Goal: Task Accomplishment & Management: Use online tool/utility

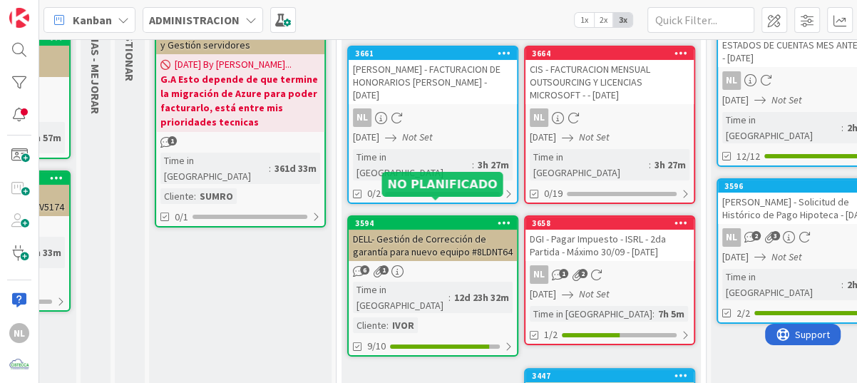
scroll to position [143, 150]
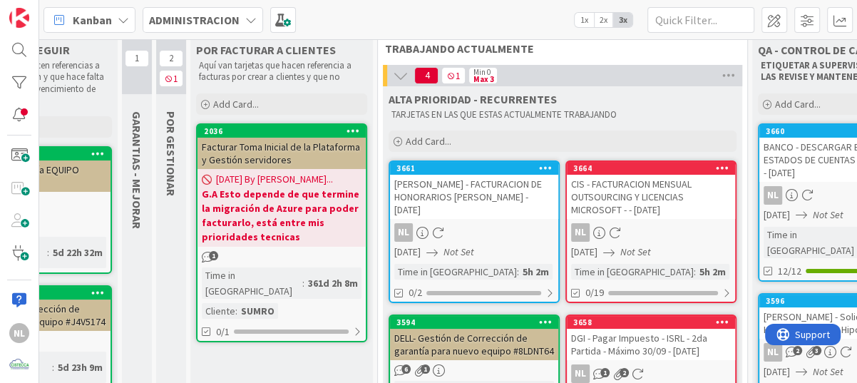
scroll to position [0, 109]
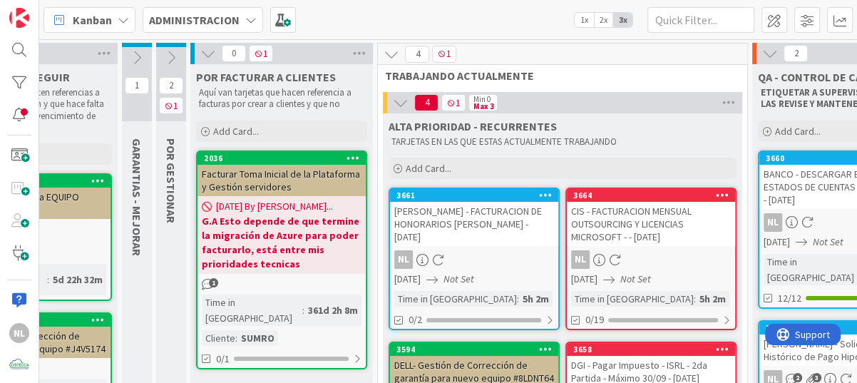
click at [168, 57] on icon at bounding box center [171, 58] width 16 height 16
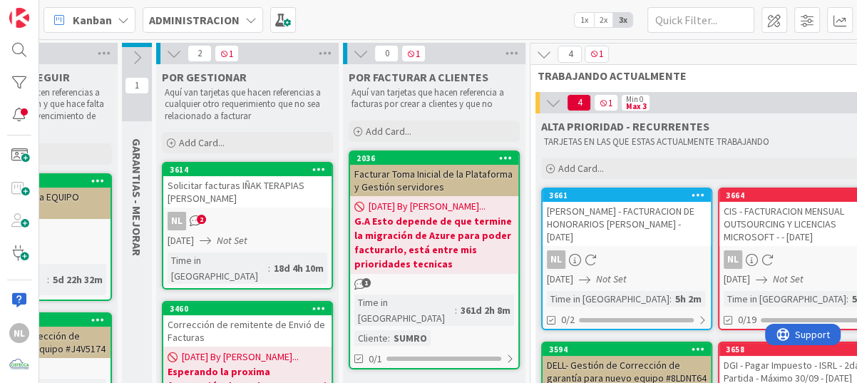
click at [248, 213] on div "NL 2" at bounding box center [247, 221] width 168 height 19
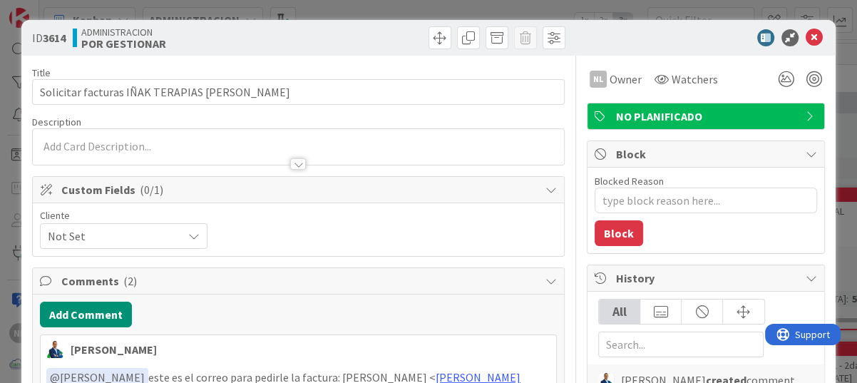
type textarea "x"
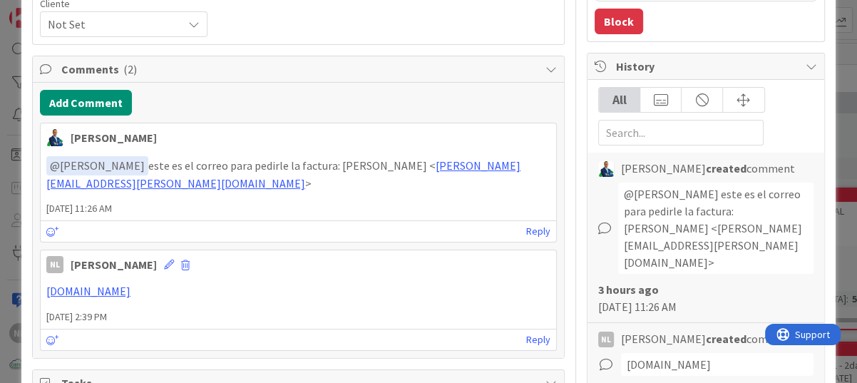
scroll to position [214, 0]
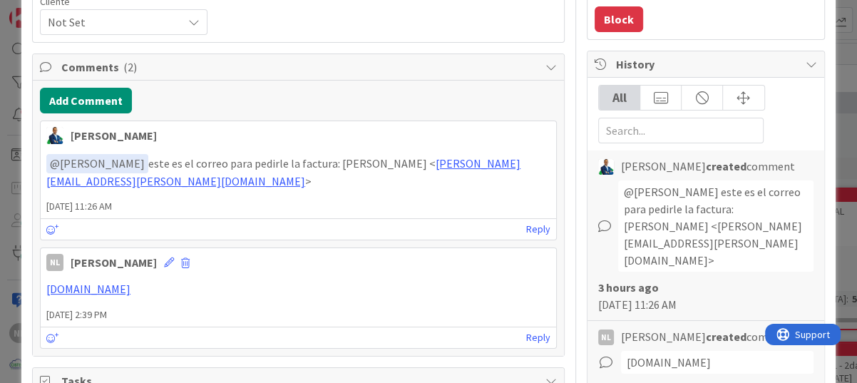
drag, startPoint x: 221, startPoint y: 180, endPoint x: 36, endPoint y: 183, distance: 185.4
click at [36, 183] on div "Add Comment Gabriel Adrian 01 September 2025 11:26 AM ﻿ @ Nubia Lopez ﻿ este es…" at bounding box center [298, 218] width 531 height 275
drag, startPoint x: 36, startPoint y: 183, endPoint x: 183, endPoint y: 177, distance: 147.7
copy p "< alvaro.baturone@inakipinuel.com >"
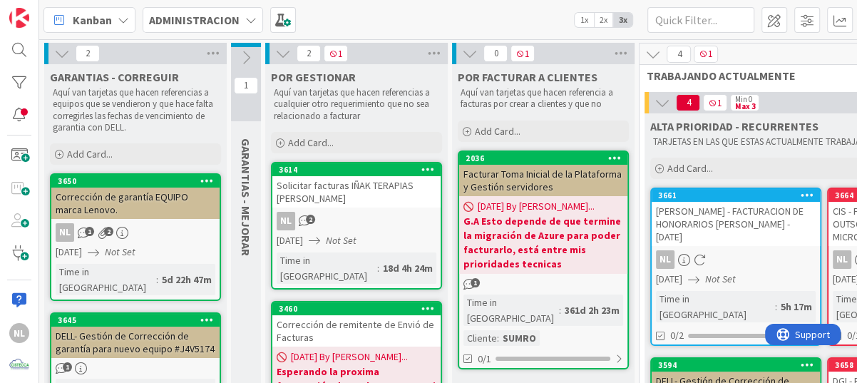
click at [356, 203] on div "Solicitar facturas IÑAK TERAPIAS [PERSON_NAME]" at bounding box center [356, 191] width 168 height 31
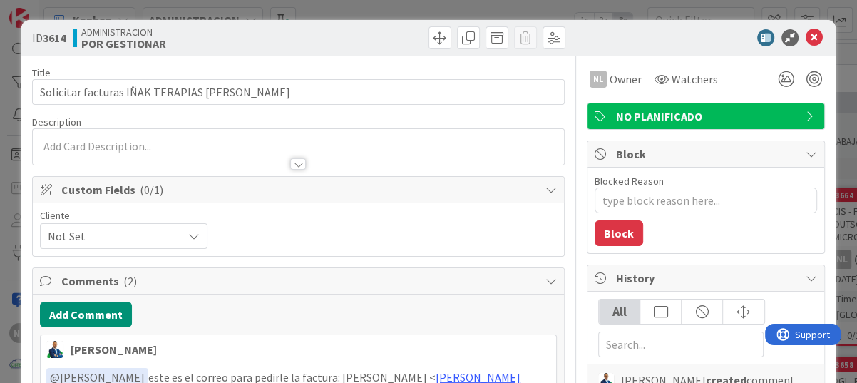
type textarea "x"
click at [81, 319] on button "Add Comment" at bounding box center [86, 315] width 92 height 26
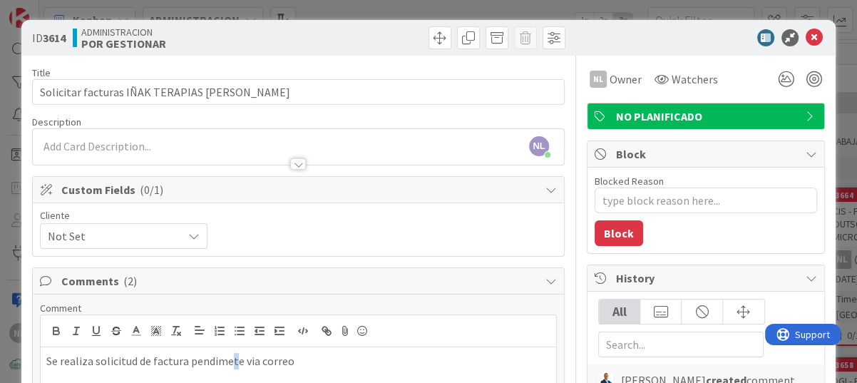
drag, startPoint x: 211, startPoint y: 363, endPoint x: 232, endPoint y: 364, distance: 20.7
click at [295, 364] on p "Se realiza solicitud de factura pendiente via correo" at bounding box center [298, 361] width 504 height 16
click at [284, 364] on p "Se realiza solicitud de factura pendiente via correo" at bounding box center [298, 361] width 504 height 16
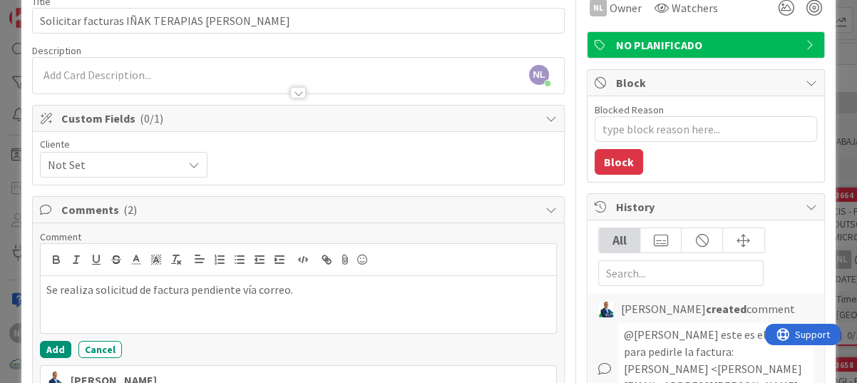
click at [291, 292] on p "Se realiza solicitud de factura pendiente vía correo." at bounding box center [298, 290] width 504 height 16
click at [301, 289] on p "Se realiza solicitud de factura pendiente vía correo." at bounding box center [298, 290] width 504 height 16
click at [50, 349] on button "Add" at bounding box center [55, 349] width 31 height 17
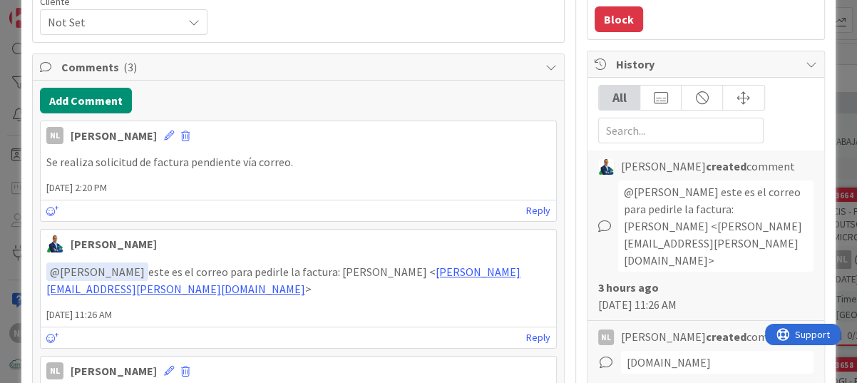
scroll to position [0, 0]
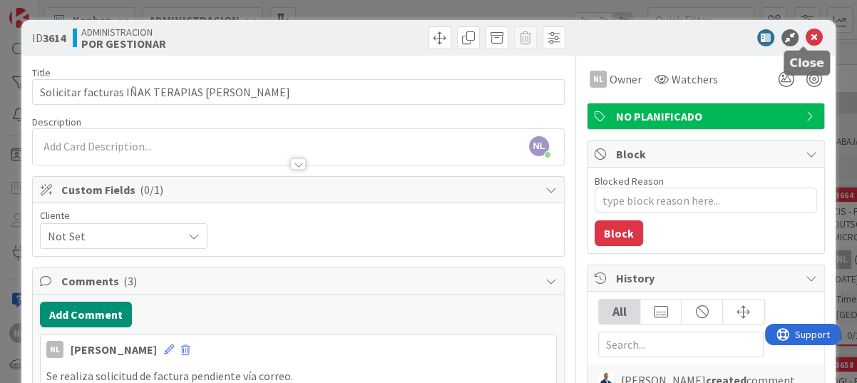
click at [806, 31] on icon at bounding box center [814, 37] width 17 height 17
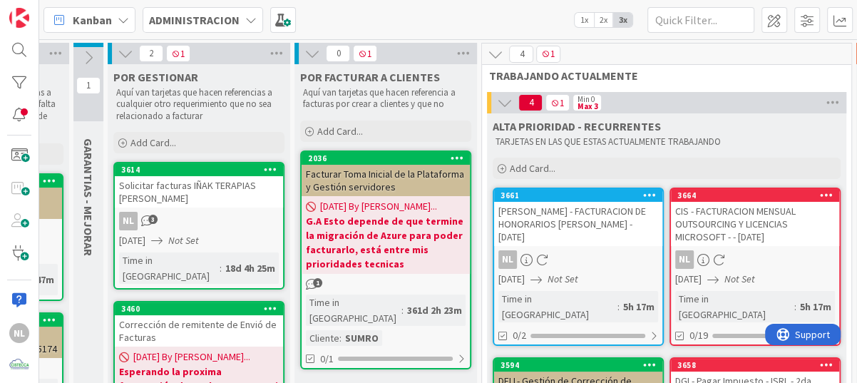
scroll to position [0, 148]
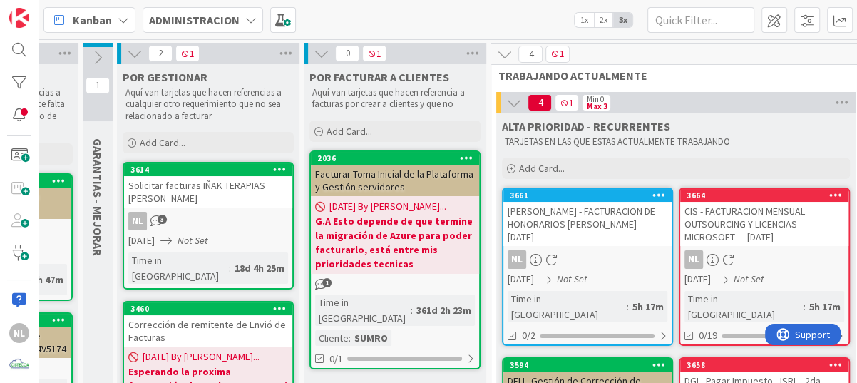
click at [203, 210] on link "3614 Solicitar facturas IÑAK TERAPIAS Sr. Gabriel NL 3 14/08/2025 Not Set Time …" at bounding box center [208, 226] width 171 height 128
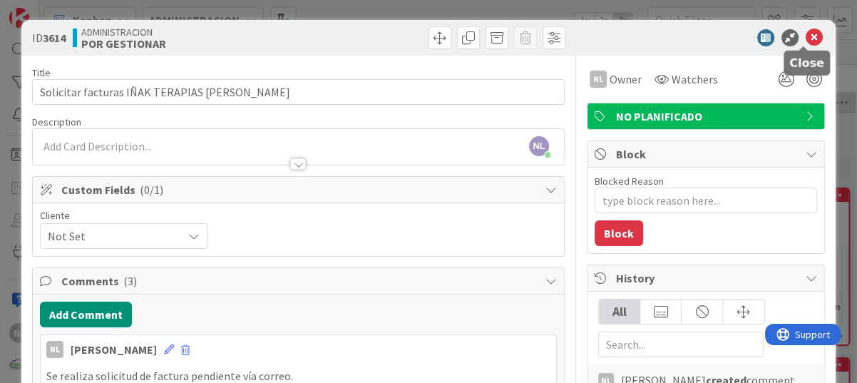
click at [806, 35] on icon at bounding box center [814, 37] width 17 height 17
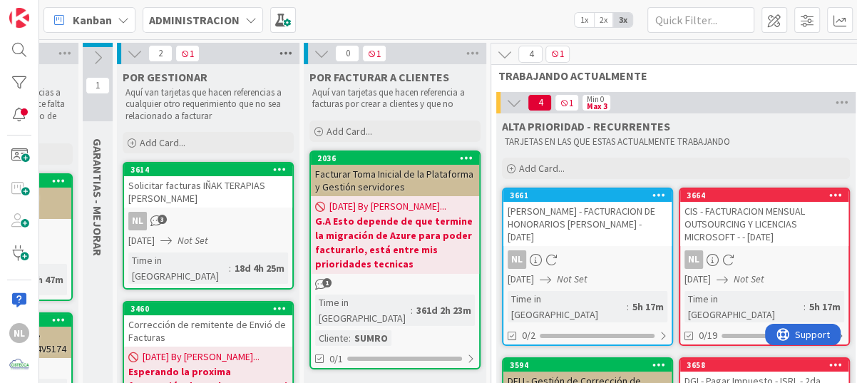
click at [285, 51] on icon at bounding box center [286, 53] width 19 height 21
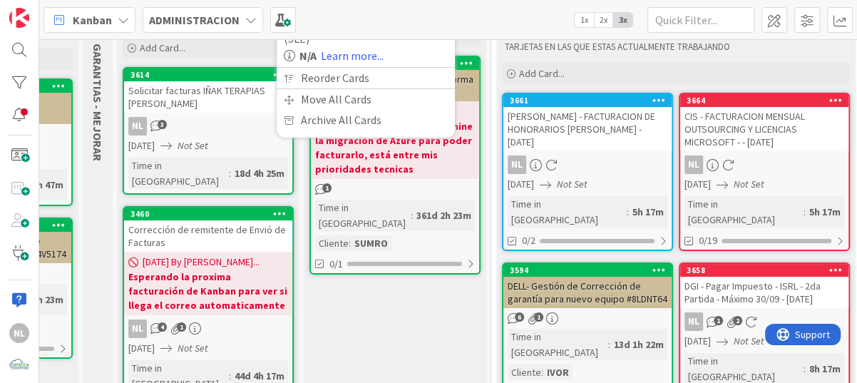
scroll to position [0, 148]
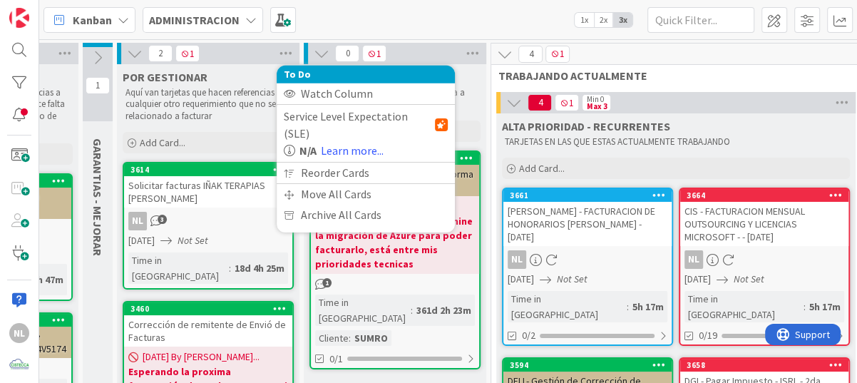
click at [134, 44] on button at bounding box center [134, 53] width 19 height 19
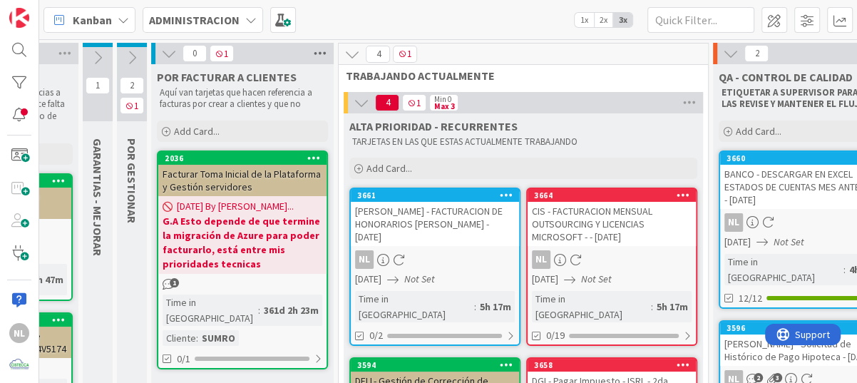
click at [314, 58] on icon at bounding box center [320, 53] width 19 height 21
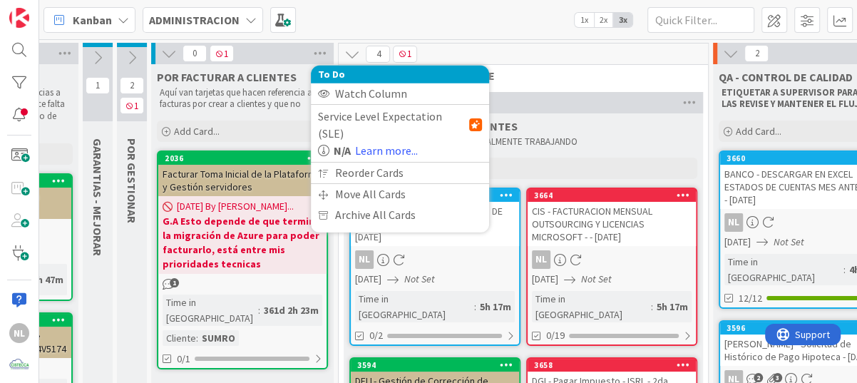
click at [167, 56] on icon at bounding box center [169, 54] width 16 height 16
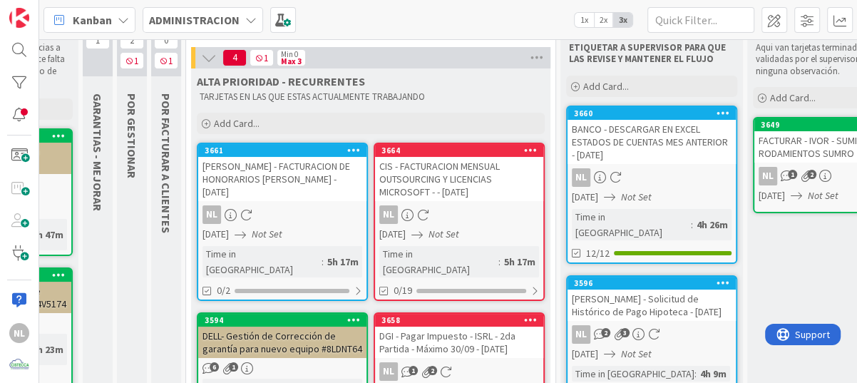
scroll to position [143, 148]
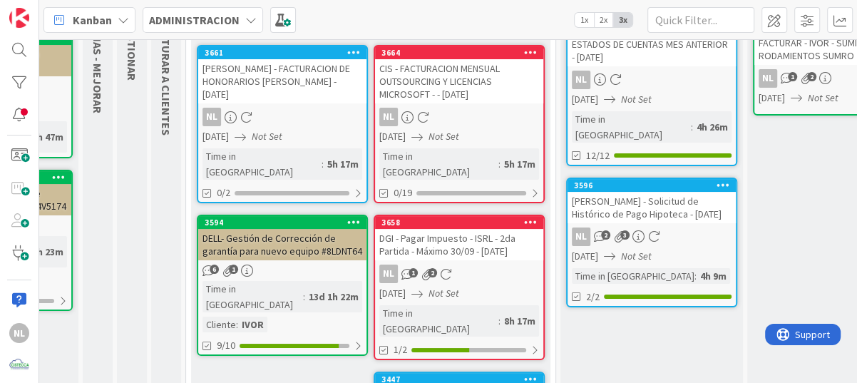
click at [436, 244] on div "DGI - Pagar Impuesto - ISRL - 2da Partida - Máximo 30/09 - [DATE]" at bounding box center [459, 244] width 168 height 31
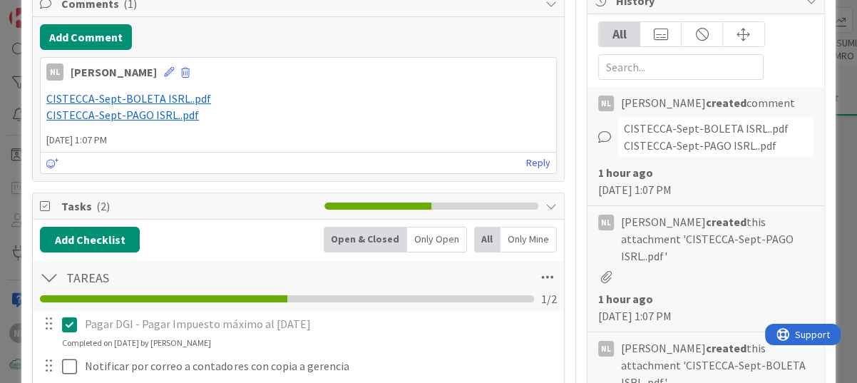
scroll to position [357, 0]
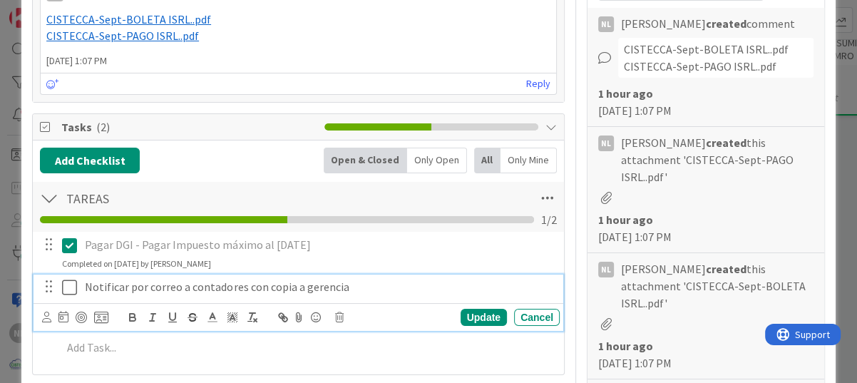
click at [68, 289] on icon at bounding box center [72, 287] width 21 height 17
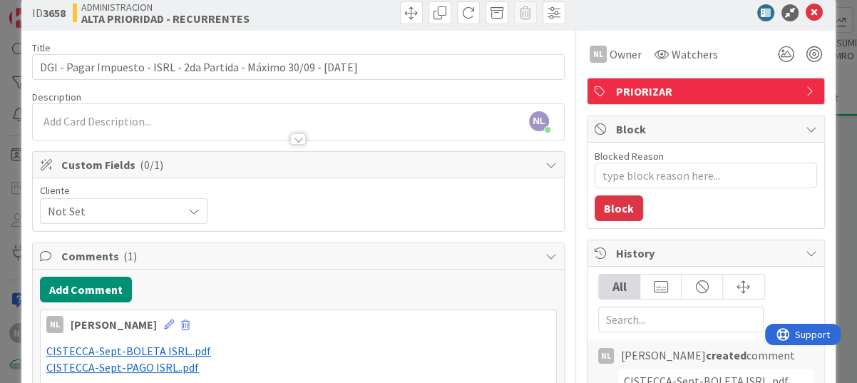
scroll to position [0, 0]
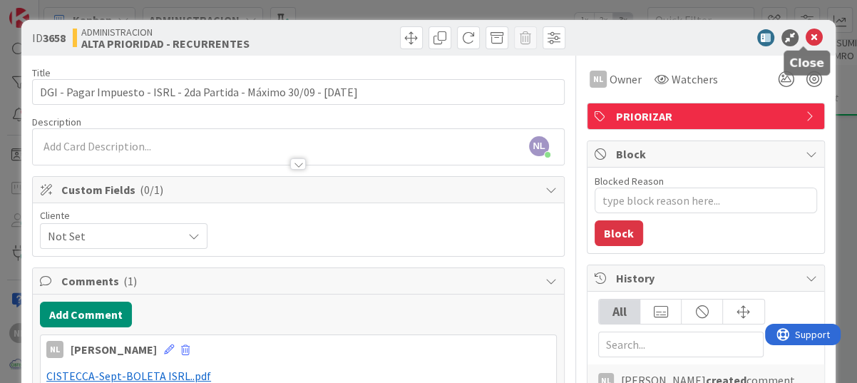
click at [806, 36] on icon at bounding box center [814, 37] width 17 height 17
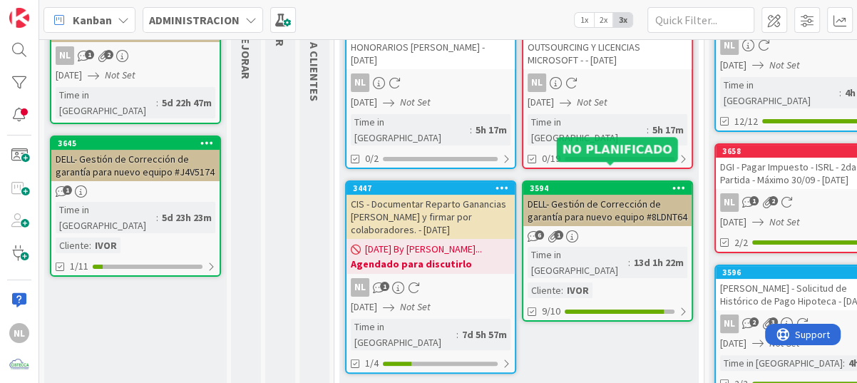
scroll to position [106, 0]
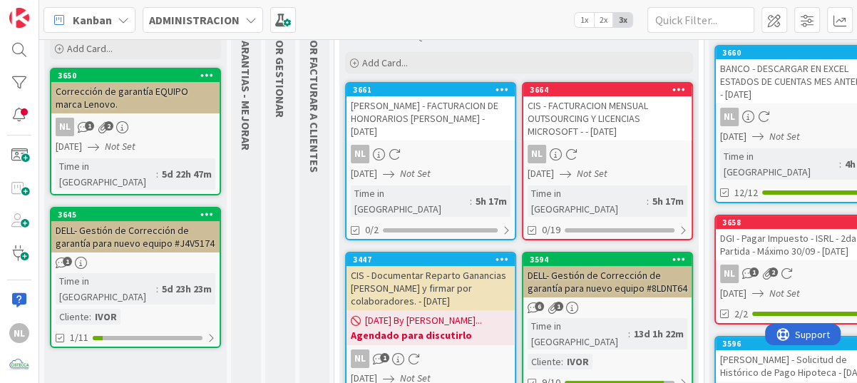
click at [602, 153] on div "NL" at bounding box center [607, 154] width 168 height 19
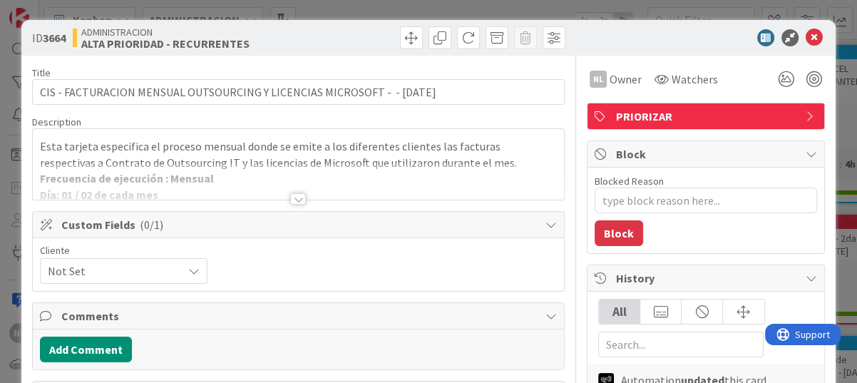
type textarea "x"
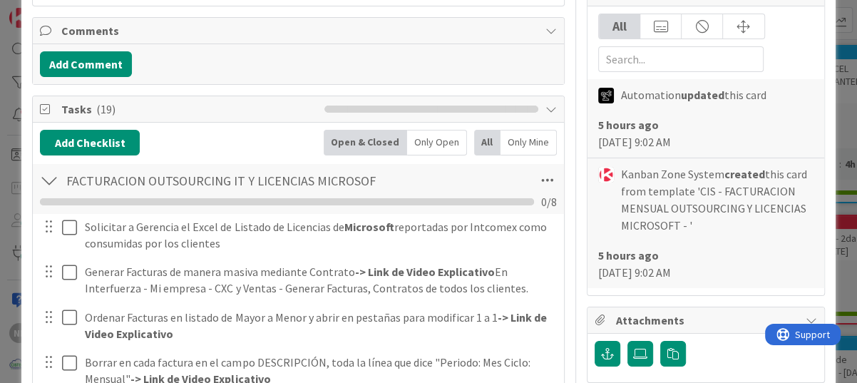
scroll to position [357, 0]
